Goal: Task Accomplishment & Management: Complete application form

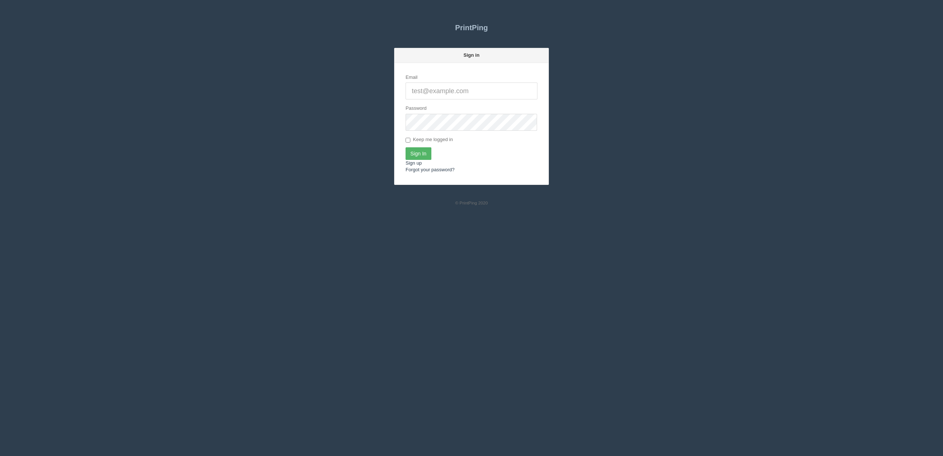
type input "[EMAIL_ADDRESS][DOMAIN_NAME]"
click at [422, 155] on input "Sign In" at bounding box center [418, 153] width 26 height 13
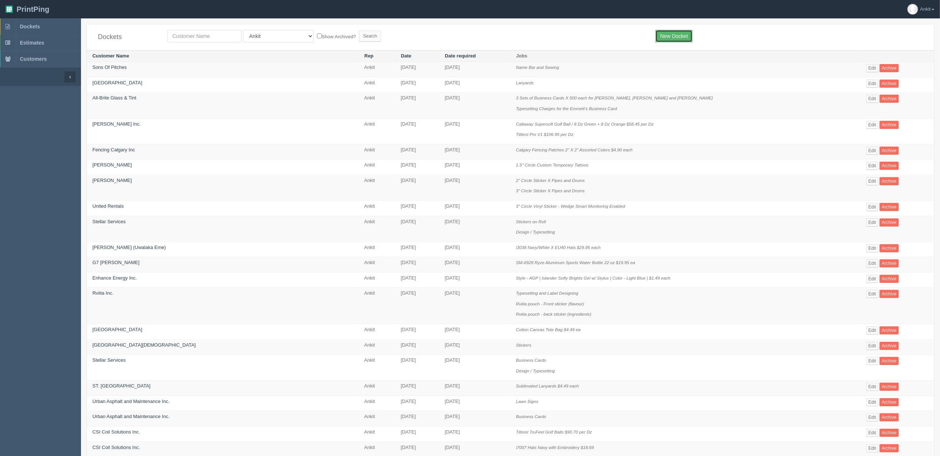
click at [689, 34] on link "New Docket" at bounding box center [673, 36] width 37 height 13
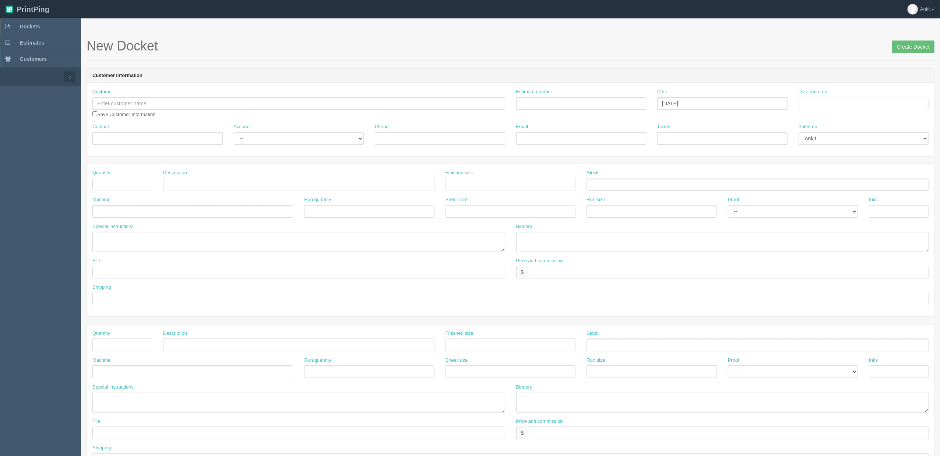
click at [293, 96] on div "Customer Save Customer Information" at bounding box center [298, 102] width 413 height 29
click at [297, 102] on input "text" at bounding box center [298, 103] width 413 height 13
type input "Flex Sports"
click at [95, 113] on input "checkbox" at bounding box center [94, 113] width 5 height 5
checkbox input "true"
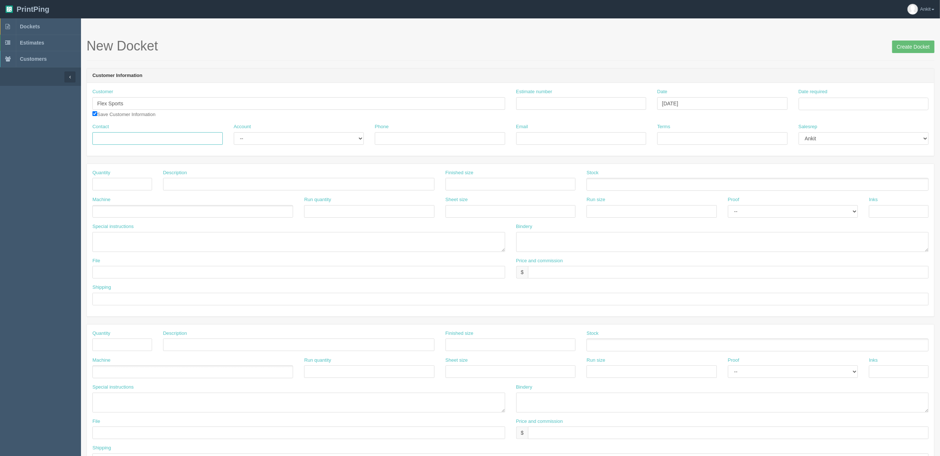
click at [208, 133] on input "Contact" at bounding box center [157, 138] width 130 height 13
paste input "Steve Blair"
type input "Steve Blair"
click at [261, 151] on div "Customer Flex Sports All flex & Destron Fearing Ener flex Ltd Save Customer Inf…" at bounding box center [510, 119] width 847 height 73
drag, startPoint x: 266, startPoint y: 140, endPoint x: 267, endPoint y: 144, distance: 4.6
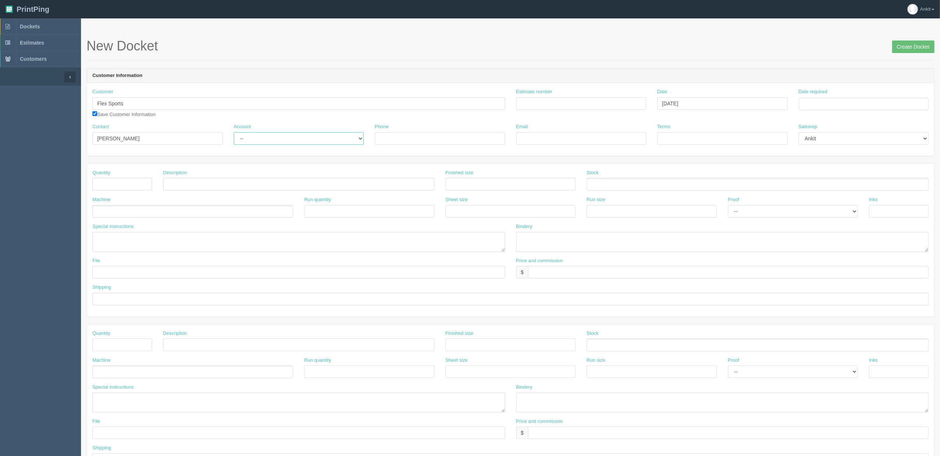
click at [266, 140] on select "-- Existing Client Allrush Client Rep Client" at bounding box center [299, 138] width 130 height 13
select select "Allrush Client"
click at [234, 132] on select "-- Existing Client Allrush Client Rep Client" at bounding box center [299, 138] width 130 height 13
click at [452, 130] on div "Phone" at bounding box center [440, 133] width 130 height 21
click at [455, 137] on input "Phone" at bounding box center [440, 138] width 130 height 13
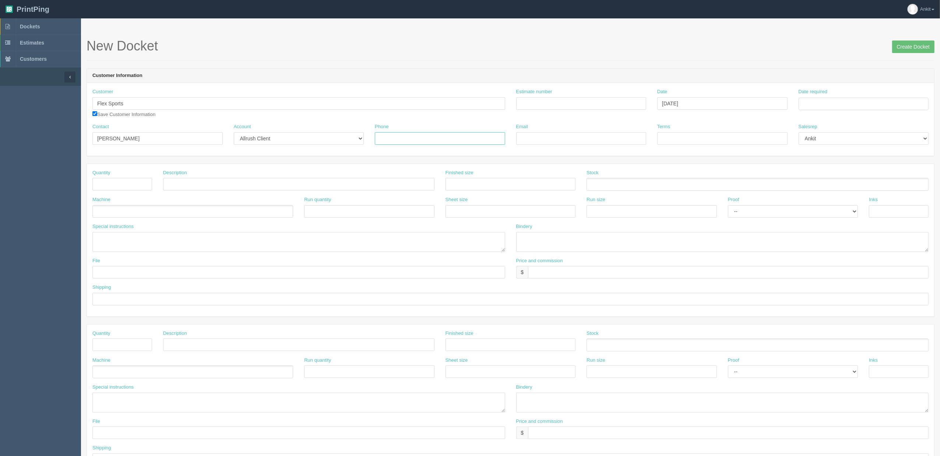
paste input "4034648659"
type input "4034648659"
click at [585, 134] on input "Email" at bounding box center [581, 138] width 130 height 13
paste input "score@flexsports.ca"
type input "score@flexsports.ca"
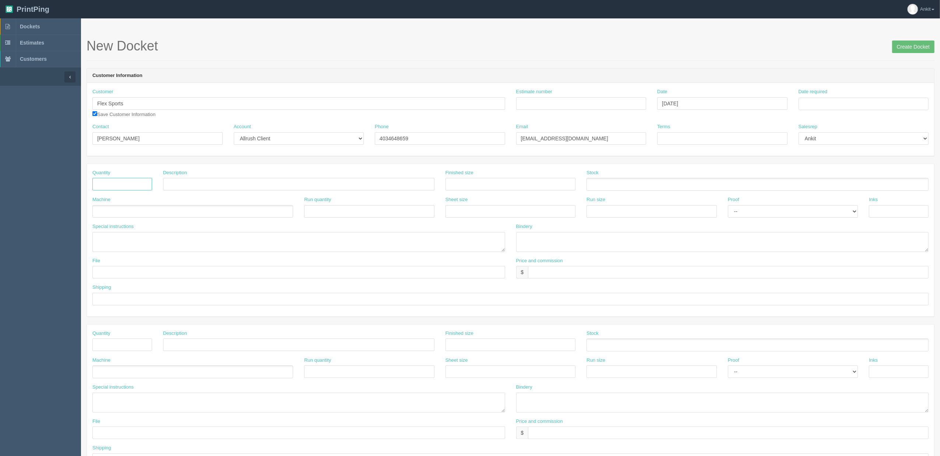
click at [123, 186] on input "text" at bounding box center [122, 184] width 60 height 13
click at [549, 108] on input "Estimate number" at bounding box center [581, 103] width 130 height 13
type input "6076"
click at [117, 184] on input "text" at bounding box center [122, 184] width 60 height 13
click at [202, 239] on textarea at bounding box center [298, 242] width 413 height 20
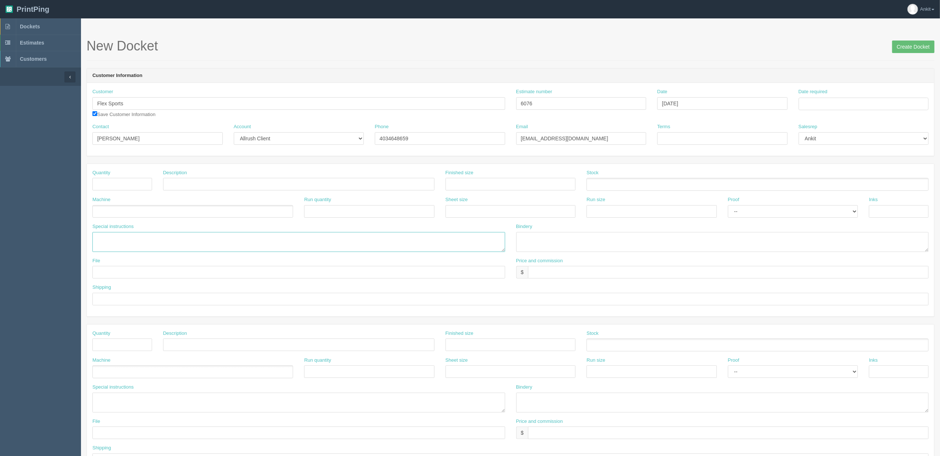
paste textarea "Q#6076 Item - H-WIN Hockey Pucks Decoration - Digital 4 Color Process Max Impri…"
type textarea "Q#6076 Item - H-WIN Hockey Pucks Decoration - Digital 4 Color Process Max Impri…"
click at [802, 112] on div "Date required" at bounding box center [863, 101] width 141 height 27
click at [814, 105] on input "Date required" at bounding box center [864, 104] width 130 height 13
click at [842, 122] on th "September 2025" at bounding box center [834, 120] width 49 height 15
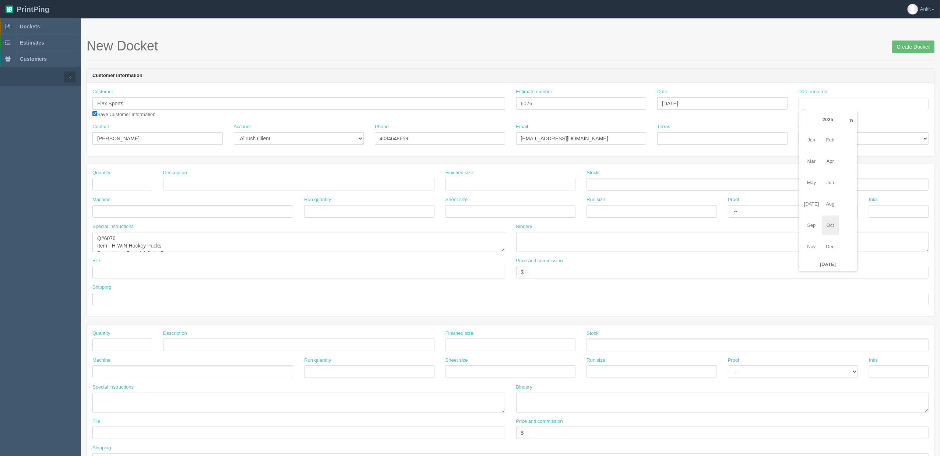
click at [828, 224] on span "Oct" at bounding box center [830, 225] width 17 height 20
click at [857, 152] on td "10" at bounding box center [854, 153] width 9 height 11
type input "October 10, 2025"
click at [740, 121] on div "Customer Flex Sports All flex & Destron Fearing Ener flex Ltd Save Customer Inf…" at bounding box center [510, 105] width 847 height 35
click at [681, 138] on input "Terms" at bounding box center [722, 138] width 130 height 13
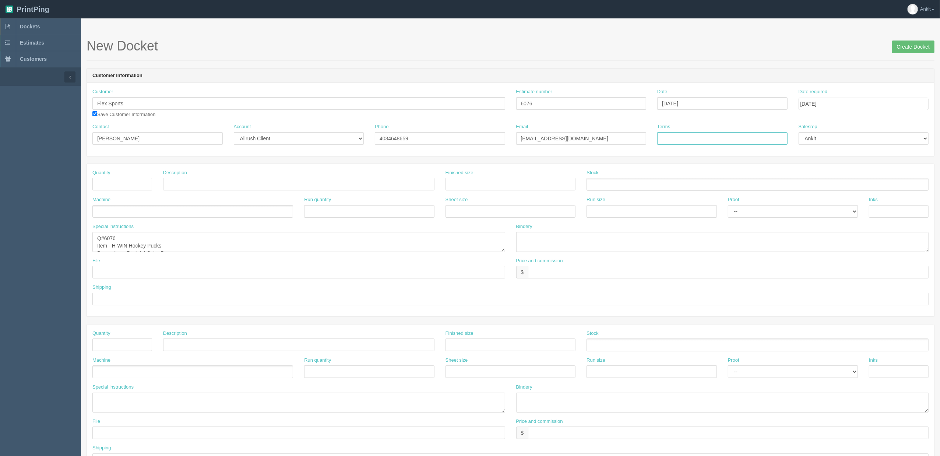
type input "COD %50 Deposit"
click at [110, 184] on input "text" at bounding box center [122, 184] width 60 height 13
click at [212, 240] on textarea "Q#6076 Item - H-WIN Hockey Pucks Decoration - Digital 4 Color Process Max Impri…" at bounding box center [298, 242] width 413 height 20
click at [115, 186] on input "text" at bounding box center [122, 184] width 60 height 13
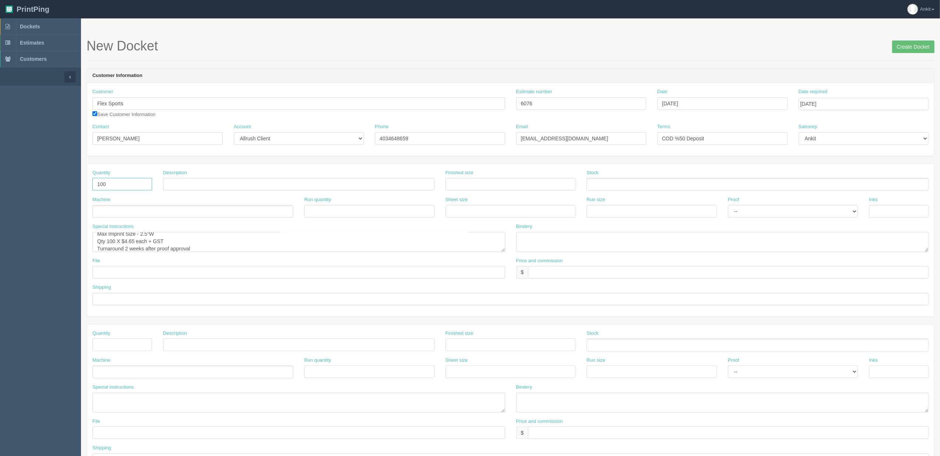
type input "100"
click at [189, 248] on textarea "Q#6076 Item - H-WIN Hockey Pucks Decoration - Digital 4 Color Process Max Impri…" at bounding box center [298, 242] width 413 height 20
click at [191, 182] on input "text" at bounding box center [298, 184] width 271 height 13
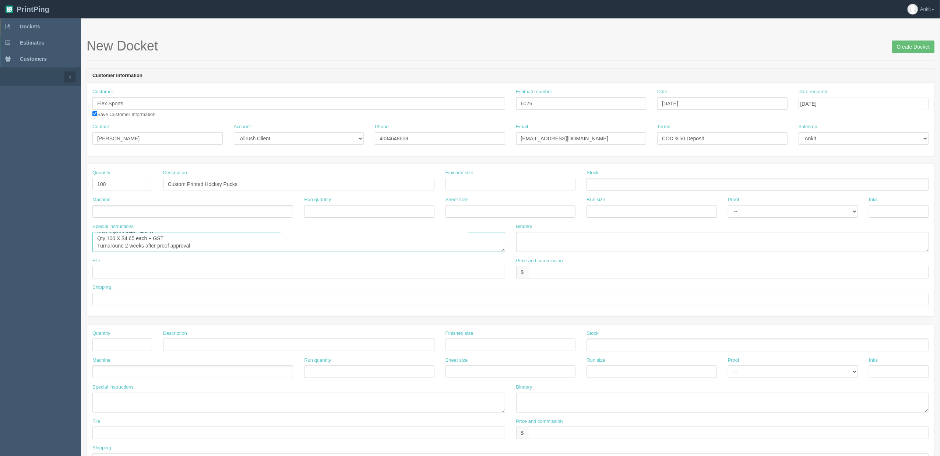
drag, startPoint x: 99, startPoint y: 239, endPoint x: 162, endPoint y: 243, distance: 63.4
click at [162, 243] on textarea "Q#6076 Item - H-WIN Hockey Pucks Decoration - Digital 4 Color Process Max Impri…" at bounding box center [298, 242] width 413 height 20
click at [198, 244] on textarea "Q#6076 Item - H-WIN Hockey Pucks Decoration - Digital 4 Color Process Max Impri…" at bounding box center [298, 242] width 413 height 20
click at [269, 184] on input "Custom Printed Hockey Pucks" at bounding box center [298, 184] width 271 height 13
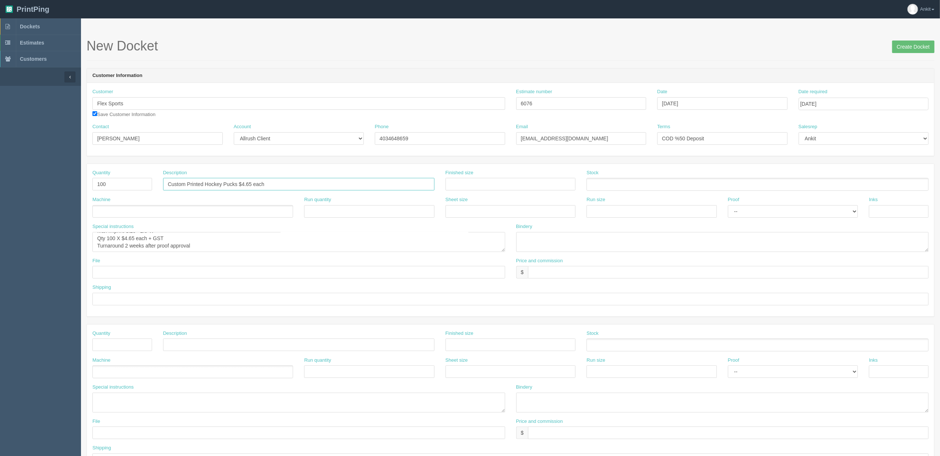
type input "Custom Printed Hockey Pucks $4.65 each"
click at [607, 272] on input "text" at bounding box center [728, 272] width 401 height 13
type input "$465"
click at [203, 246] on textarea "Q#6076 Item - H-WIN Hockey Pucks Decoration - Digital 4 Color Process Max Impri…" at bounding box center [298, 242] width 413 height 20
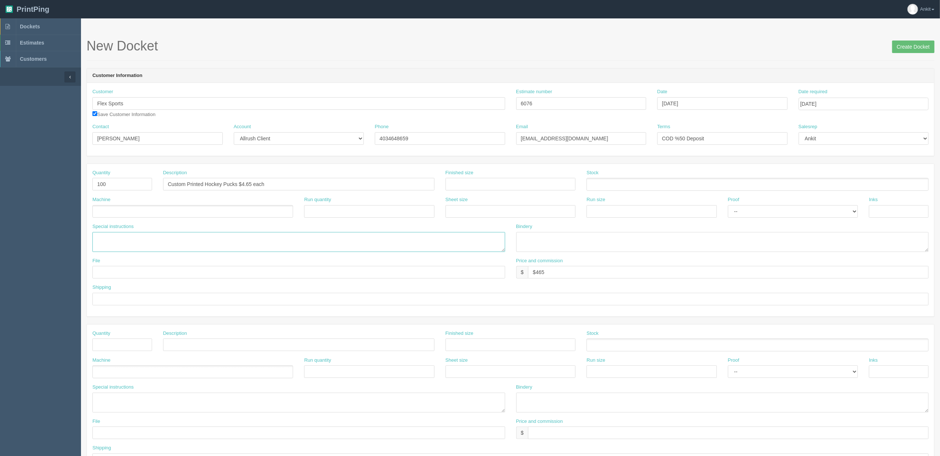
scroll to position [0, 0]
paste textarea "Q#6076 Item - H-WIN Hockey Pucks Decoration - Digital 4 Color Process Max Impri…"
drag, startPoint x: 199, startPoint y: 240, endPoint x: 99, endPoint y: 239, distance: 100.5
click at [99, 239] on textarea "Po to Novelty Printers | Q#6076 Item - H-WIN Hockey Pucks Decoration - Digital …" at bounding box center [298, 242] width 413 height 20
click at [168, 245] on textarea "Po to Novelty Printers | Q#6076 Item - H-WIN Hockey Pucks Decoration - Digital …" at bounding box center [298, 242] width 413 height 20
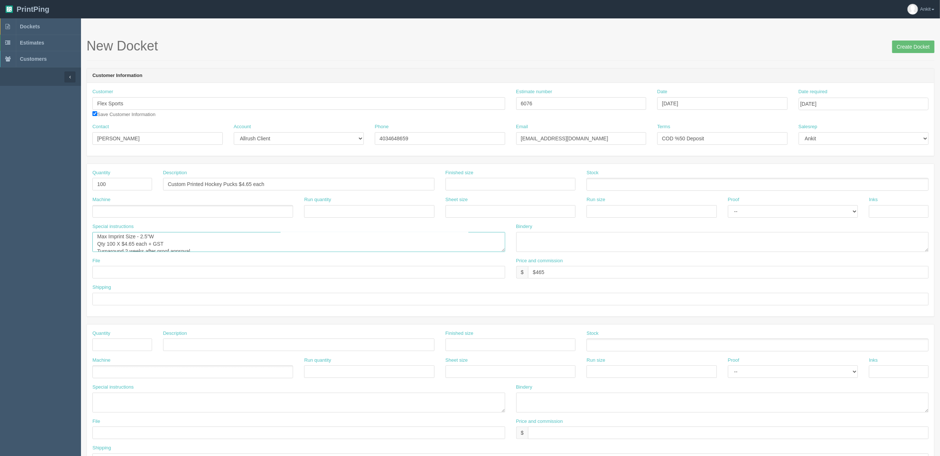
scroll to position [37, 0]
drag, startPoint x: 97, startPoint y: 245, endPoint x: 162, endPoint y: 245, distance: 65.2
click at [162, 245] on textarea "Po to Novelty Printers | Q#6076 Item - H-WIN Hockey Pucks Decoration - Digital …" at bounding box center [298, 242] width 413 height 20
click at [166, 245] on textarea "Po to Novelty Printers | Q#6076 Item - H-WIN Hockey Pucks Decoration - Digital …" at bounding box center [298, 242] width 413 height 20
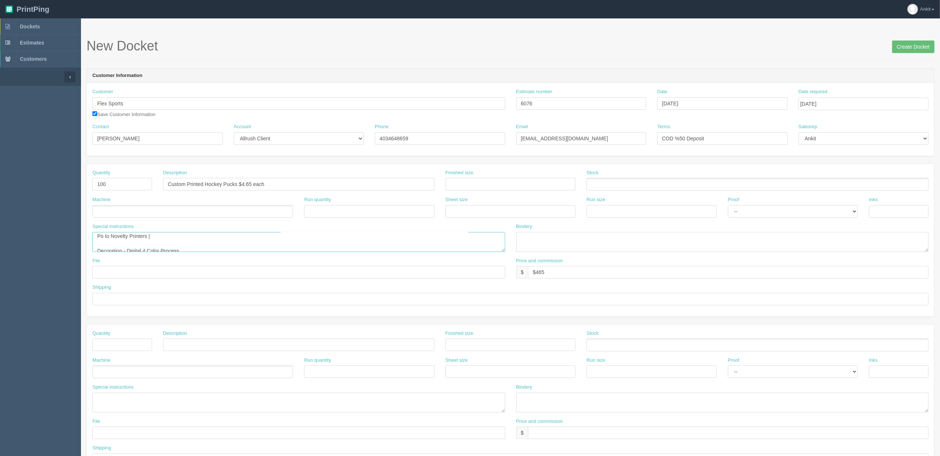
paste textarea "Item - H-WIN Hockey Pucks"
click at [103, 237] on textarea "Po to Novelty Printers | Item - H-WIN Hockey Pucks | Digital 4 Color Process |" at bounding box center [298, 242] width 413 height 20
click at [302, 242] on textarea "PO to Novelty Printers | Item - H-WIN Hockey Pucks | Digital 4 Color Process |" at bounding box center [298, 242] width 413 height 20
click at [362, 242] on textarea "PO to Novelty Printers | Item - H-WIN Hockey Pucks | Digital 4 Color Process | …" at bounding box center [298, 242] width 413 height 20
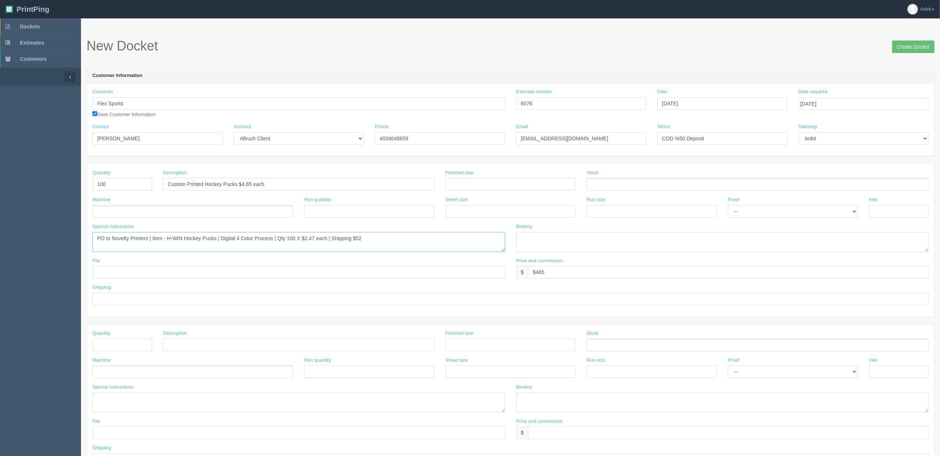
click at [369, 236] on textarea "PO to Novelty Printers | Item - H-WIN Hockey Pucks | Digital 4 Color Process | …" at bounding box center [298, 242] width 413 height 20
click at [383, 236] on textarea "PO to Novelty Printers | Item - H-WIN Hockey Pucks | Digital 4 Color Process | …" at bounding box center [298, 242] width 413 height 20
type textarea "PO to Novelty Printers | Item - H-WIN Hockey Pucks | Digital 4 Color Process | …"
click at [550, 272] on input "$465" at bounding box center [728, 272] width 401 height 13
type input "$465 AG$17.92 AR$126.65"
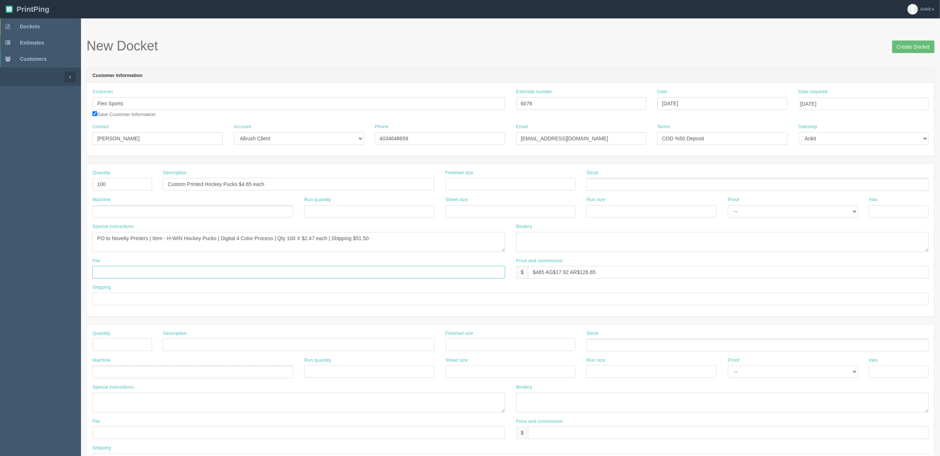
click at [173, 275] on input "text" at bounding box center [298, 272] width 413 height 13
type input "Files@AllRush"
click at [182, 296] on input "text" at bounding box center [510, 299] width 836 height 13
type input "call/email for pick up"
click at [228, 214] on ul at bounding box center [192, 211] width 201 height 13
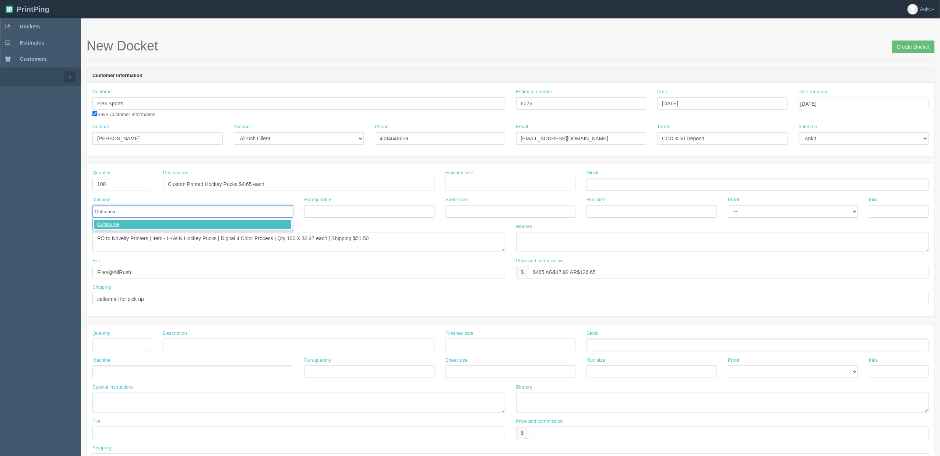
type input "Outsource"
click at [810, 212] on select "-- Email Hard Copy" at bounding box center [793, 211] width 130 height 13
click at [728, 205] on select "-- Email Hard Copy" at bounding box center [793, 211] width 130 height 13
click at [390, 245] on textarea "PO to Novelty Printers | Item - H-WIN Hockey Pucks | Digital 4 Color Process | …" at bounding box center [298, 242] width 413 height 20
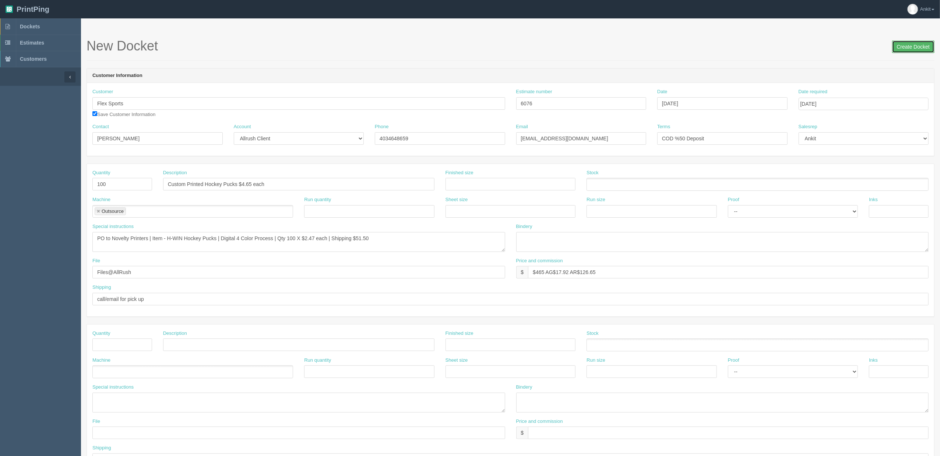
click at [909, 49] on input "Create Docket" at bounding box center [913, 46] width 42 height 13
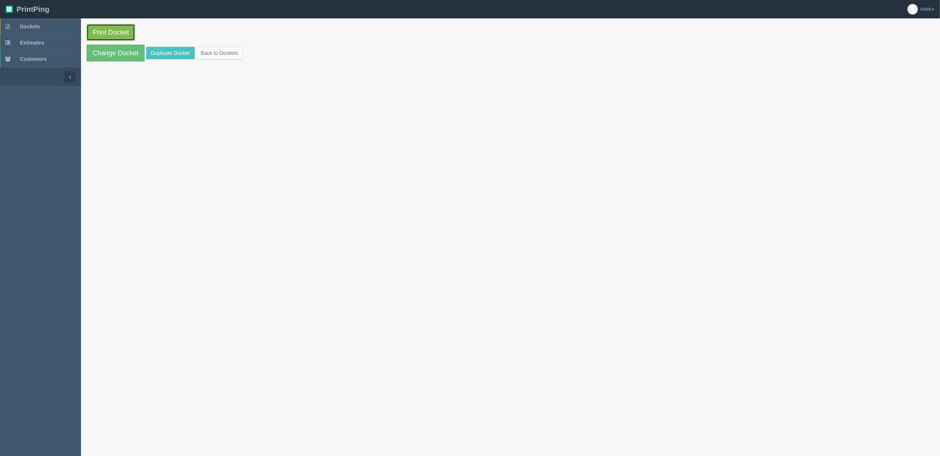
click at [96, 27] on link "Print Docket" at bounding box center [111, 32] width 49 height 17
click at [115, 50] on link "Change Docket" at bounding box center [116, 53] width 58 height 17
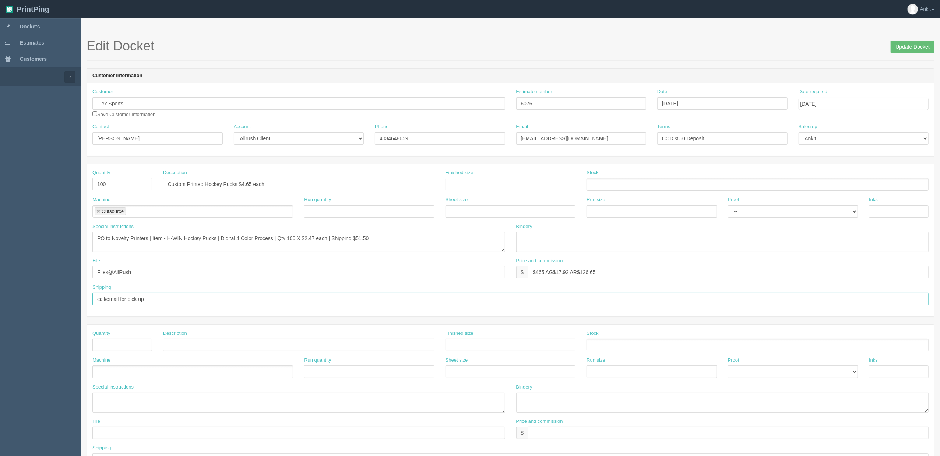
click at [171, 304] on input "call/email for pick up" at bounding box center [510, 299] width 836 height 13
click at [202, 301] on input "call/email for pick up | charge cc ending in" at bounding box center [510, 299] width 836 height 13
paste input "0886"
type input "call/email for pick up | set up as new All Rush client in QB - see form inside …"
click at [772, 212] on select "-- Email Hard Copy" at bounding box center [793, 211] width 130 height 13
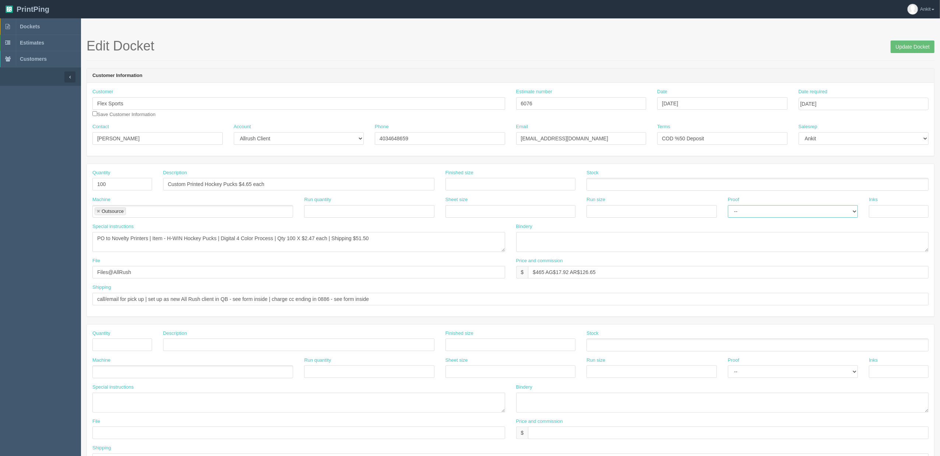
click at [728, 205] on select "-- Email Hard Copy" at bounding box center [793, 211] width 130 height 13
drag, startPoint x: 139, startPoint y: 274, endPoint x: 56, endPoint y: 274, distance: 83.2
click at [56, 274] on section "Dockets Estimates Customers" at bounding box center [470, 343] width 940 height 650
type input "sent to vendor"
click at [94, 114] on input "checkbox" at bounding box center [94, 113] width 5 height 5
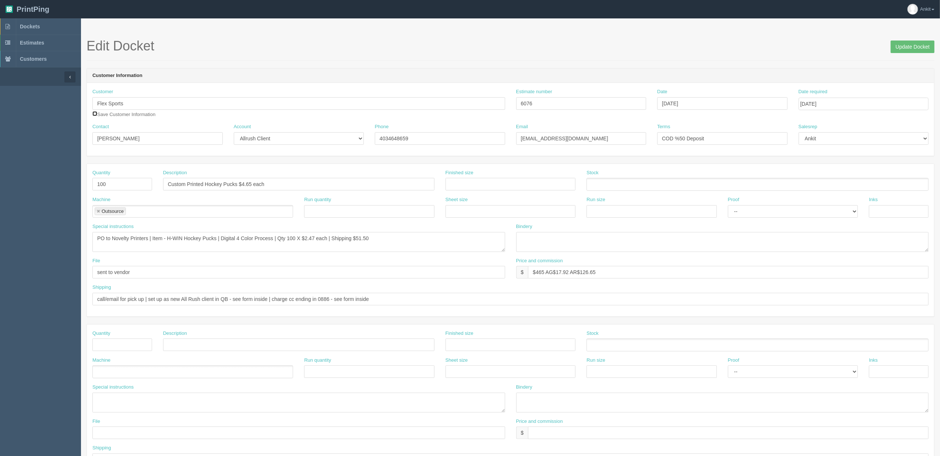
checkbox input "true"
click at [905, 42] on input "Update Docket" at bounding box center [913, 46] width 44 height 13
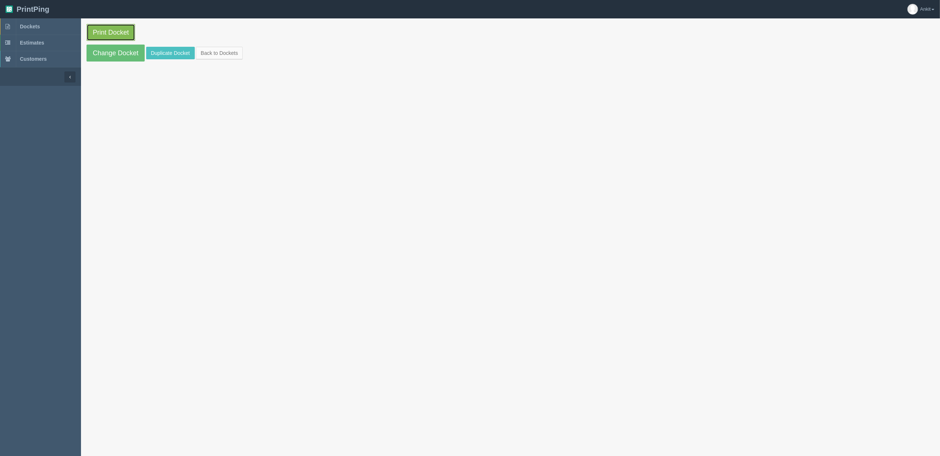
click at [120, 32] on link "Print Docket" at bounding box center [111, 32] width 49 height 17
